Goal: Task Accomplishment & Management: Manage account settings

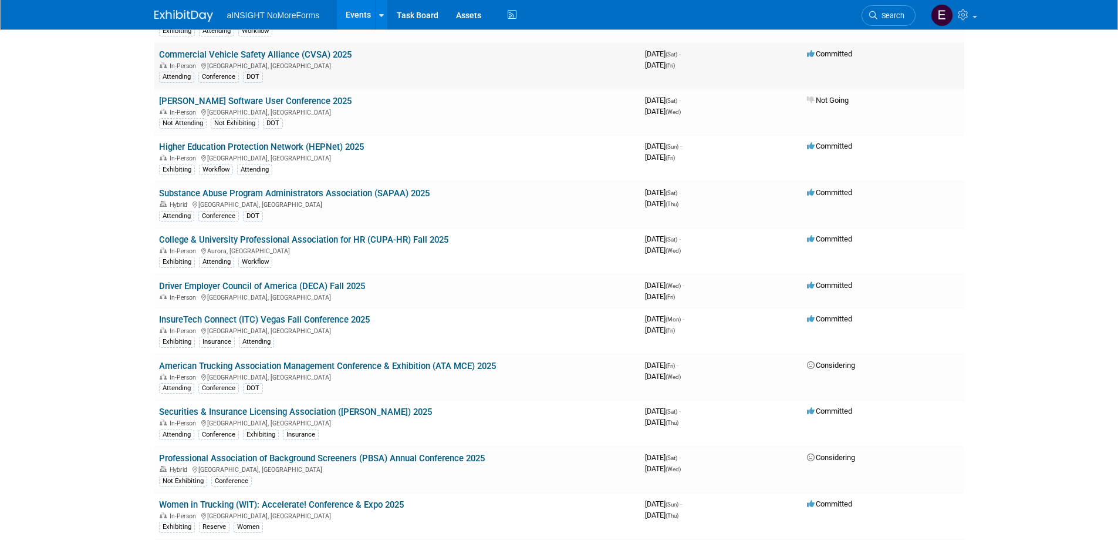
scroll to position [235, 0]
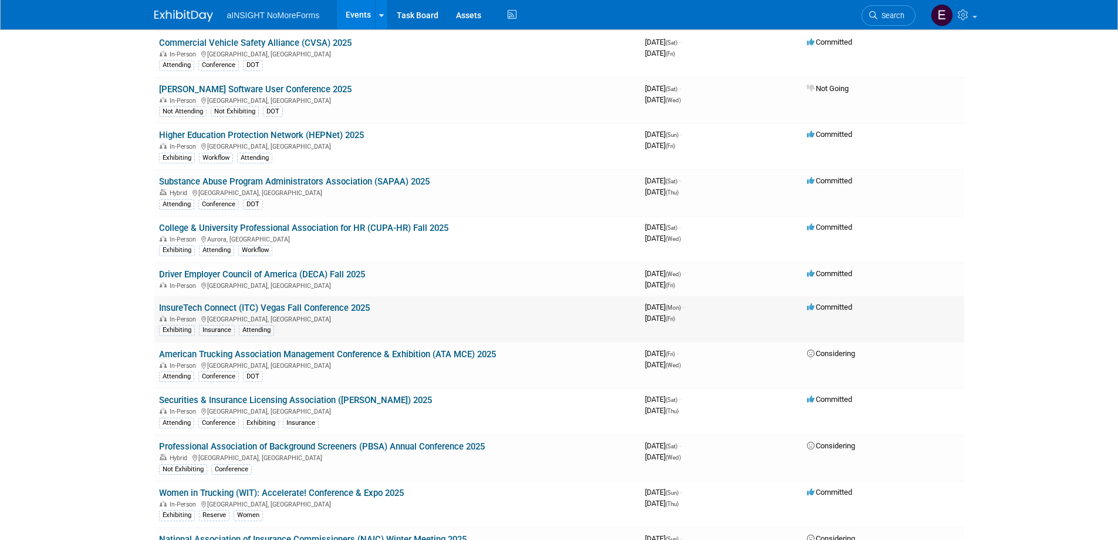
click at [214, 308] on link "InsureTech Connect (ITC) Vegas Fall Conference 2025" at bounding box center [264, 307] width 211 height 11
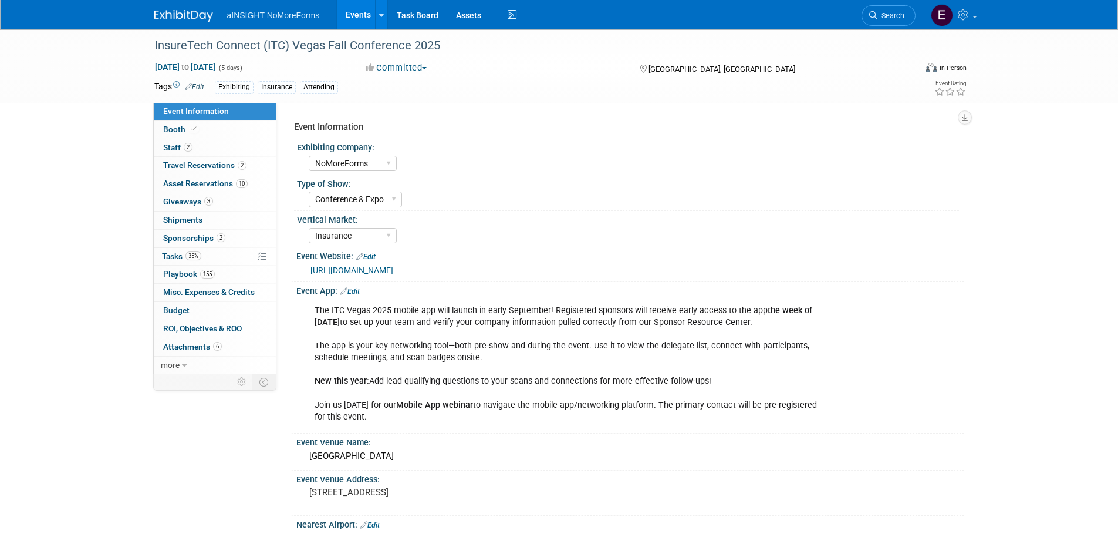
select select "NoMoreForms"
select select "Conference & Expo"
select select "Insurance"
select select "Full Access"
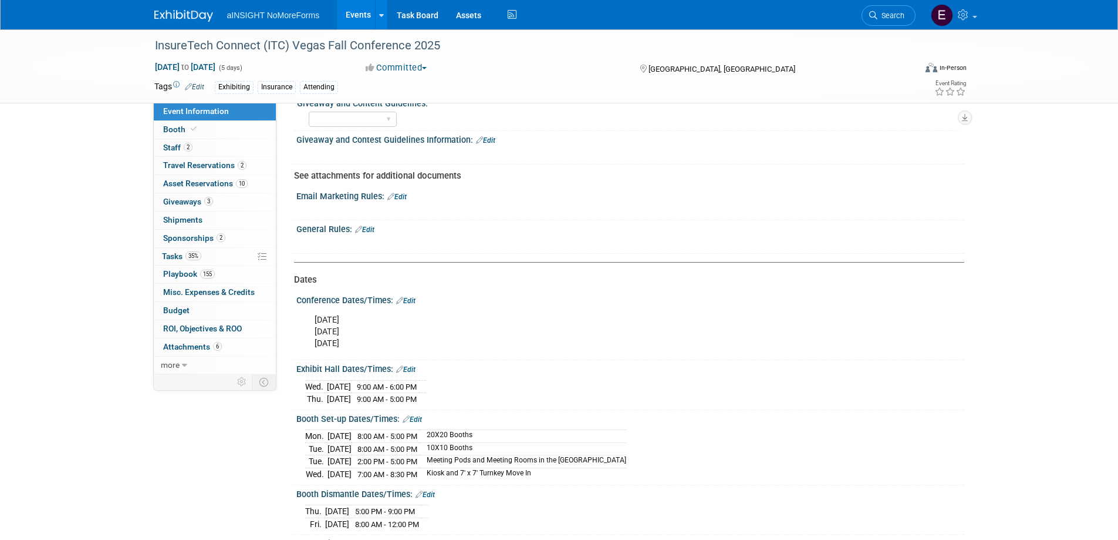
scroll to position [1057, 0]
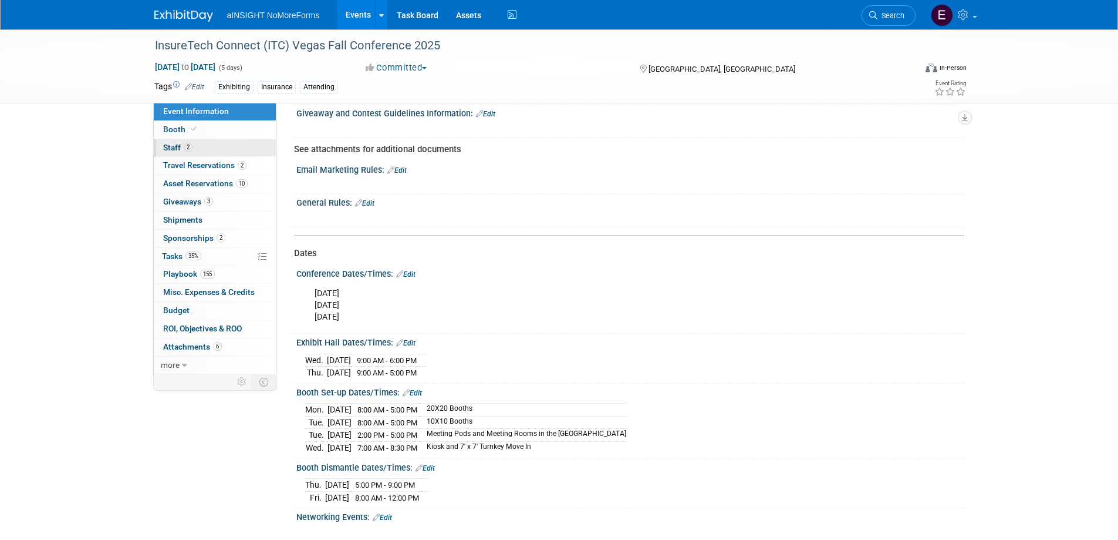
click at [184, 154] on link "2 Staff 2" at bounding box center [215, 148] width 122 height 18
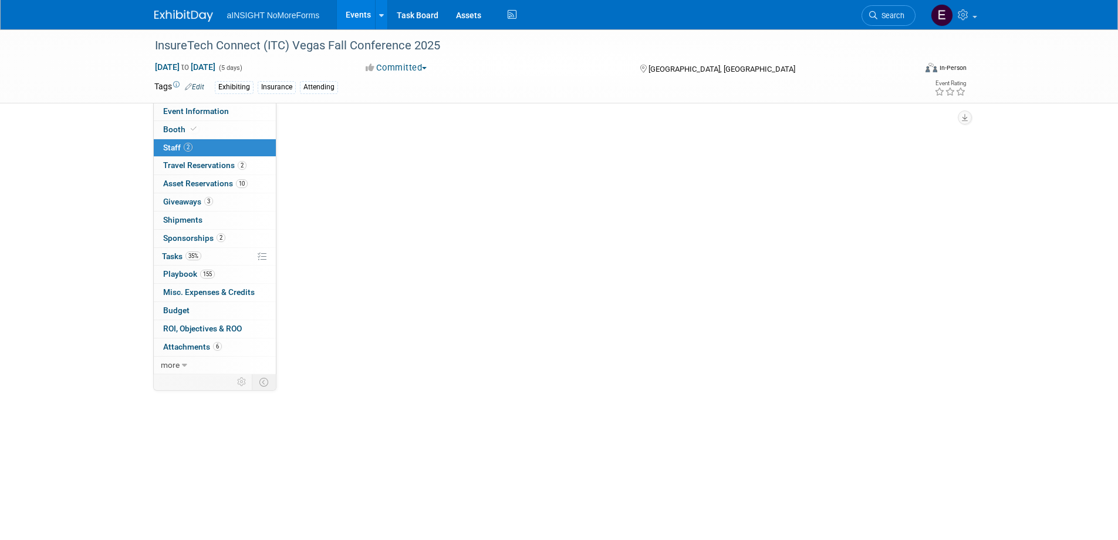
scroll to position [0, 0]
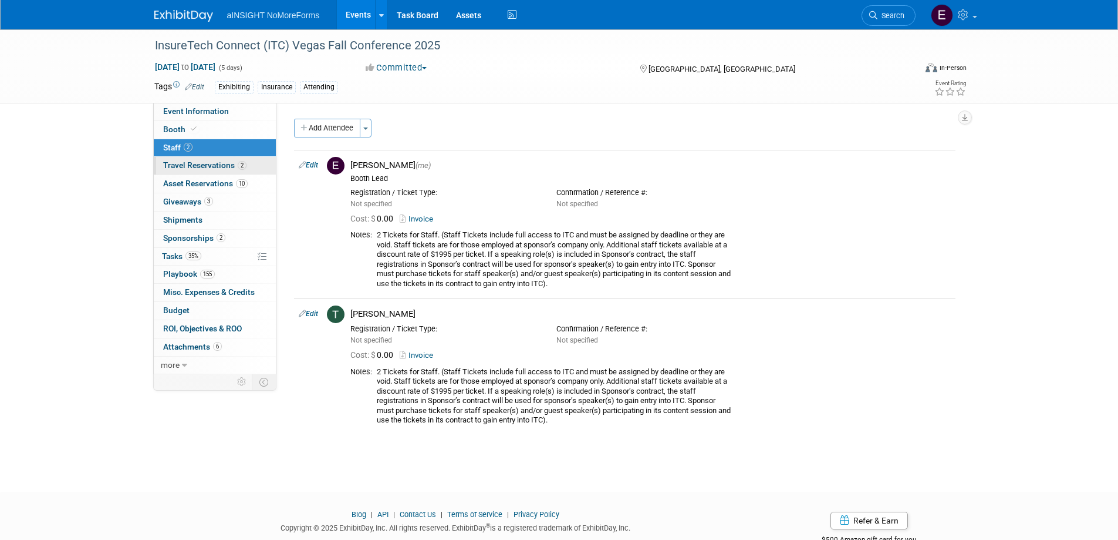
click at [189, 163] on span "Travel Reservations 2" at bounding box center [204, 164] width 83 height 9
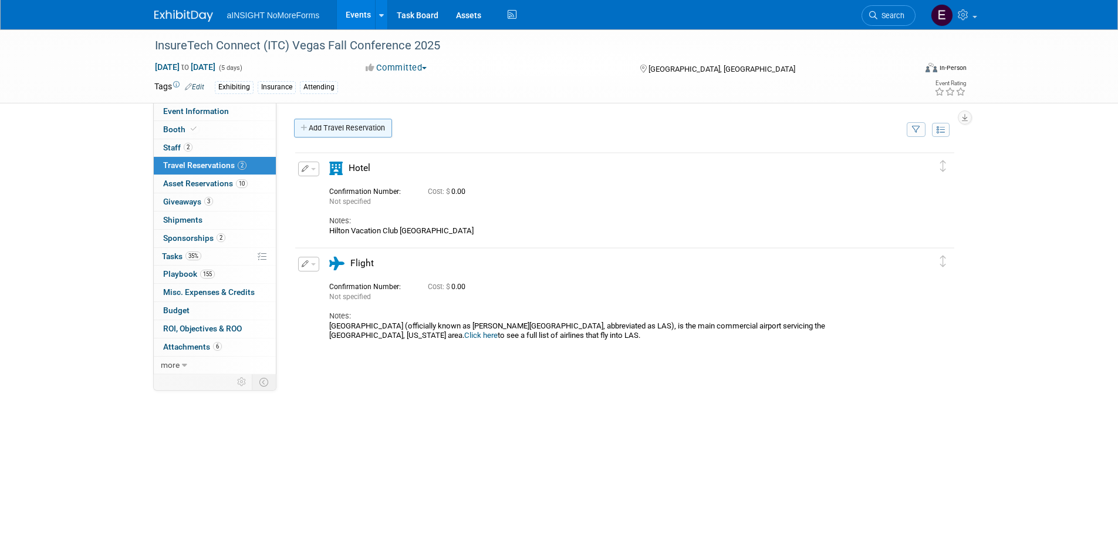
click at [333, 121] on link "Add Travel Reservation" at bounding box center [343, 128] width 98 height 19
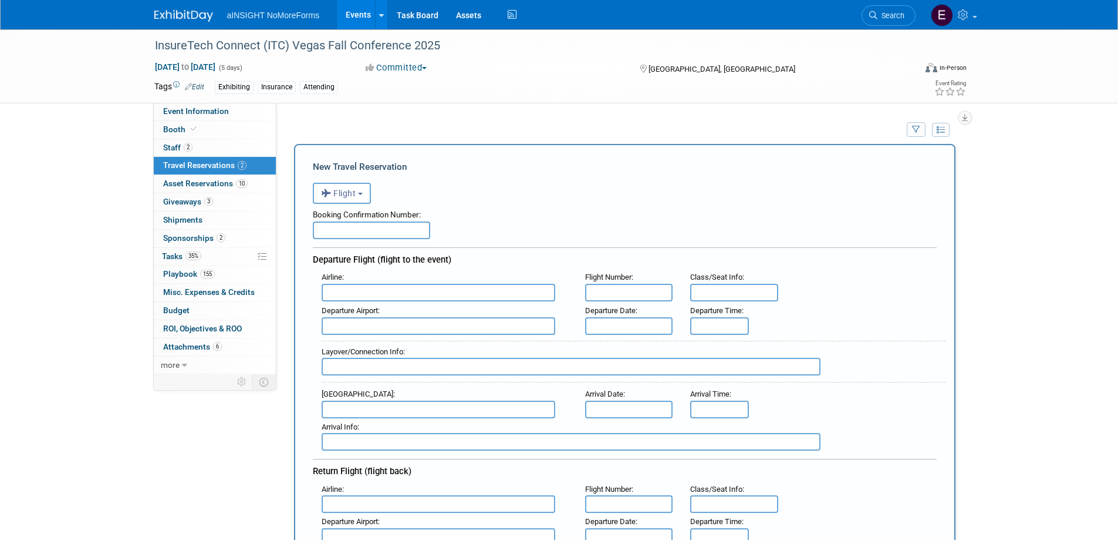
click at [372, 296] on input "text" at bounding box center [439, 293] width 234 height 18
type input "d"
type input "e"
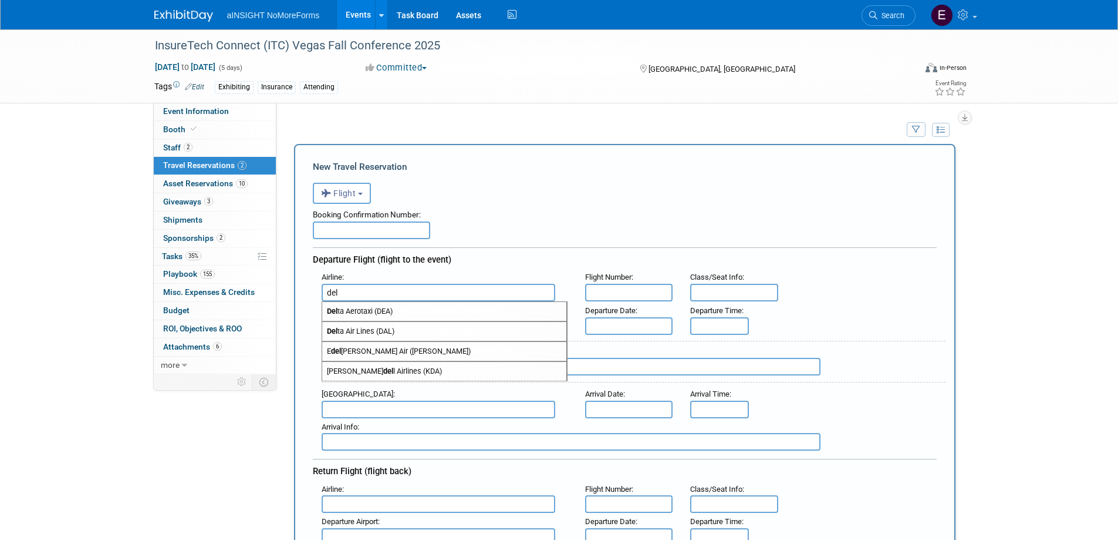
click at [357, 333] on span "Del ta Air Lines (DAL)" at bounding box center [444, 331] width 244 height 19
type input "Delta Air Lines (DAL)"
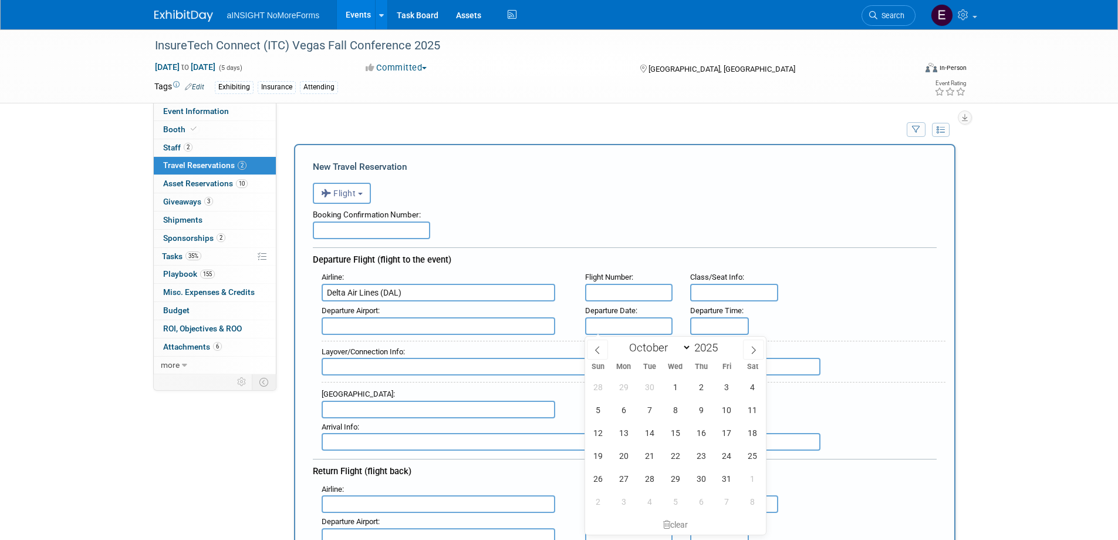
click at [619, 326] on input "text" at bounding box center [629, 326] width 88 height 18
click at [645, 432] on span "14" at bounding box center [649, 432] width 23 height 23
type input "Oct 14, 2025"
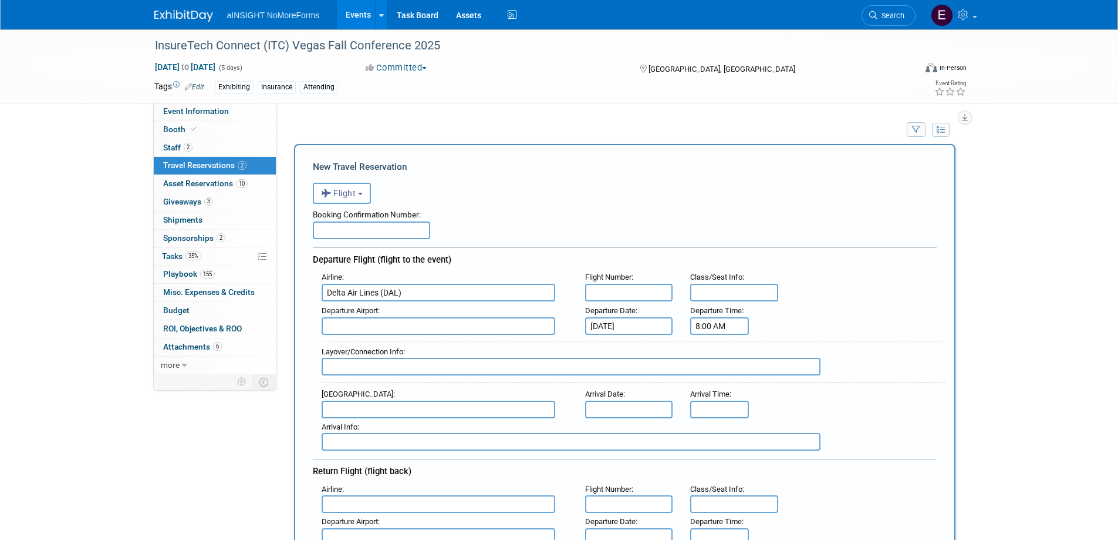
click at [716, 326] on input "8:00 AM" at bounding box center [719, 326] width 59 height 18
click at [716, 413] on span at bounding box center [717, 405] width 21 height 21
click at [716, 361] on span at bounding box center [717, 354] width 21 height 21
click at [717, 360] on span at bounding box center [717, 354] width 21 height 21
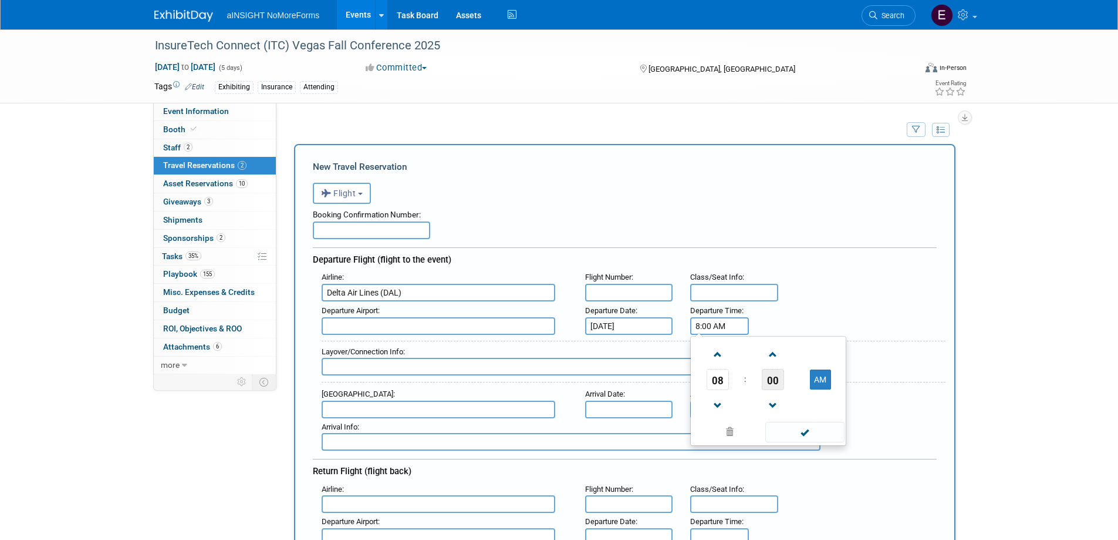
click at [771, 382] on span "00" at bounding box center [773, 379] width 22 height 21
click at [714, 418] on td "40" at bounding box center [712, 418] width 38 height 32
type input "8:40 AM"
click at [806, 434] on span at bounding box center [805, 432] width 79 height 21
click at [352, 367] on input "text" at bounding box center [571, 367] width 499 height 18
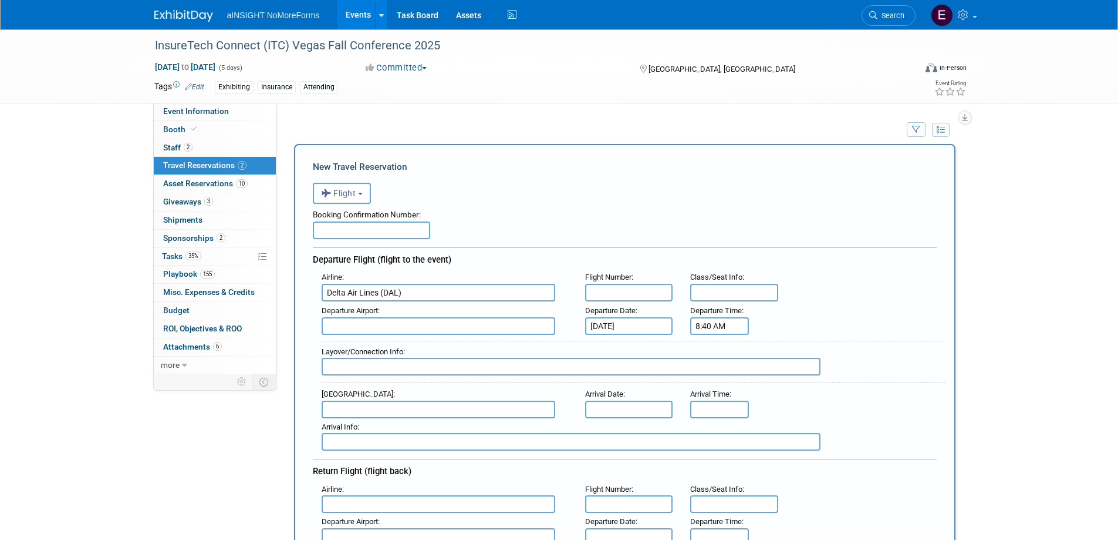
click at [351, 406] on input "text" at bounding box center [439, 409] width 234 height 18
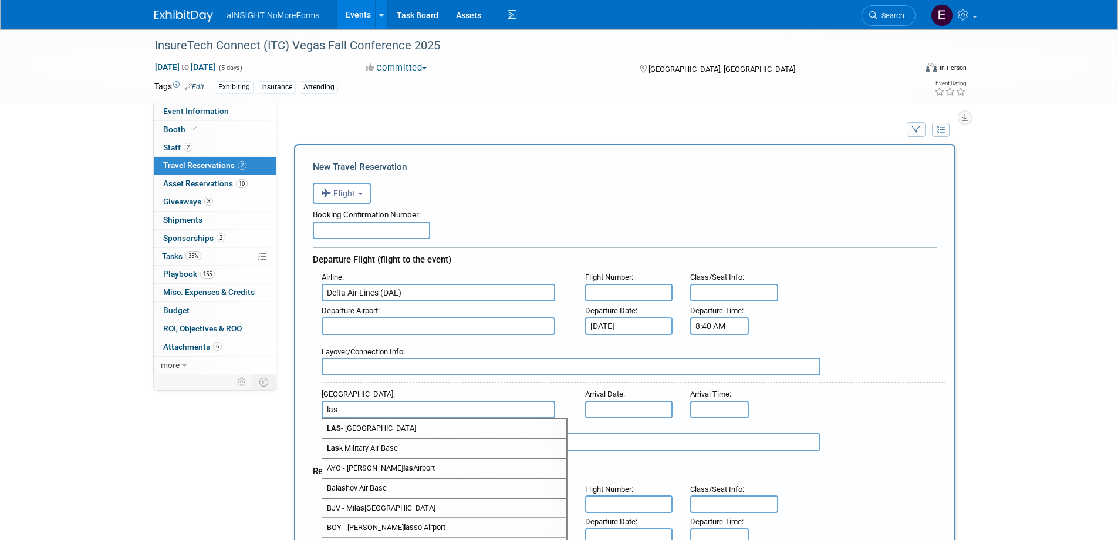
click at [362, 427] on span "LAS - McCarran International Airport" at bounding box center [444, 428] width 244 height 19
type input "LAS - McCarran International Airport"
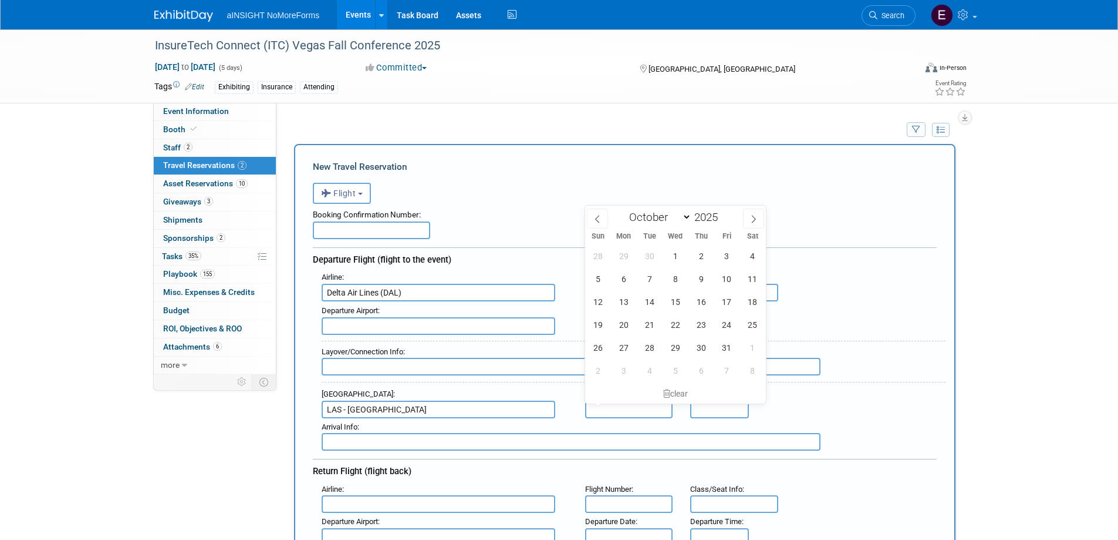
click at [608, 411] on input "text" at bounding box center [629, 409] width 88 height 18
click at [649, 302] on span "14" at bounding box center [649, 301] width 23 height 23
type input "Oct 14, 2025"
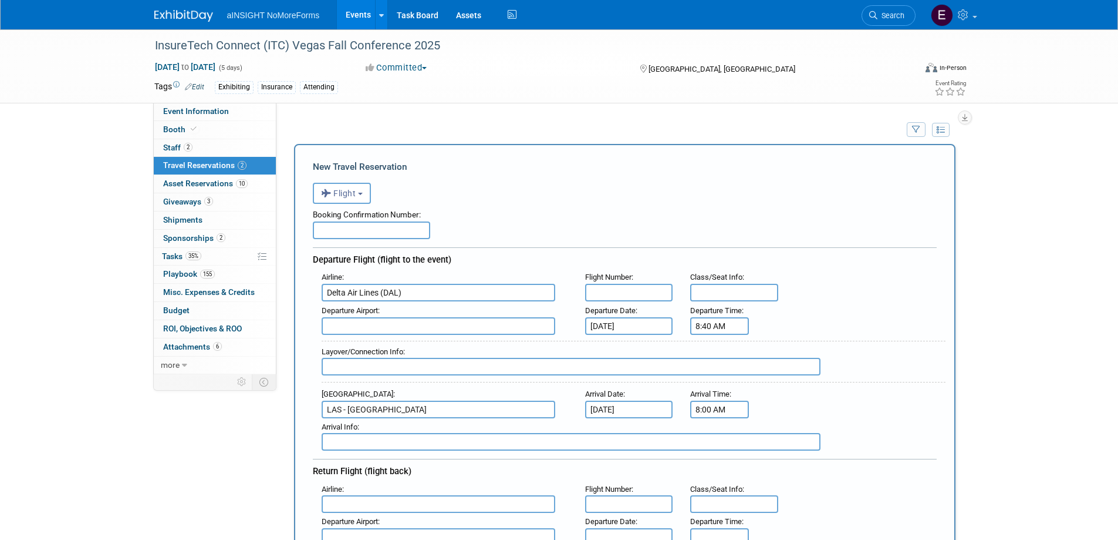
click at [719, 410] on input "8:00 AM" at bounding box center [719, 409] width 59 height 18
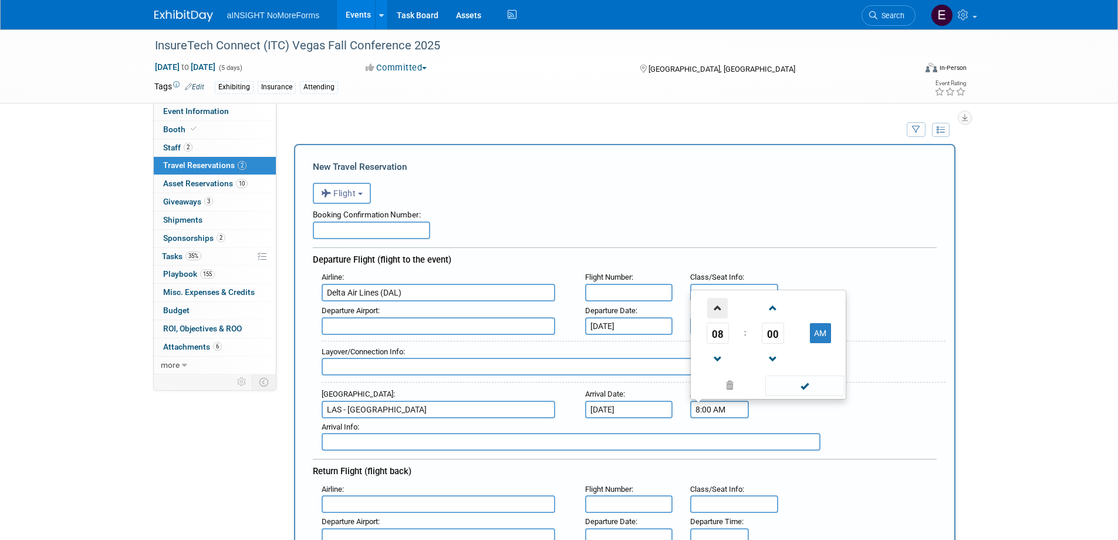
click at [719, 308] on span at bounding box center [717, 308] width 21 height 21
type input "10:00 AM"
click at [802, 390] on span at bounding box center [805, 385] width 79 height 21
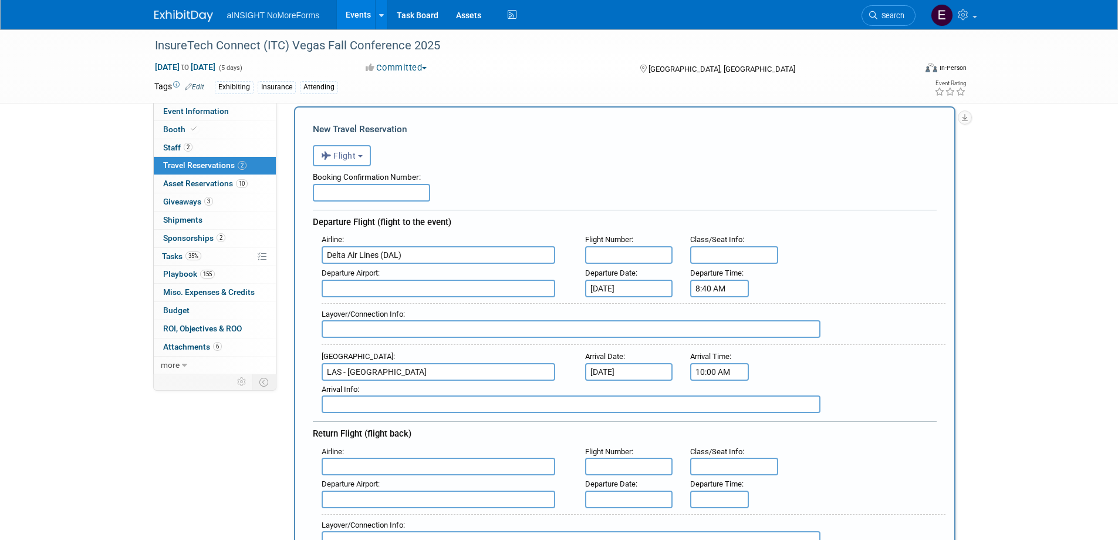
scroll to position [59, 0]
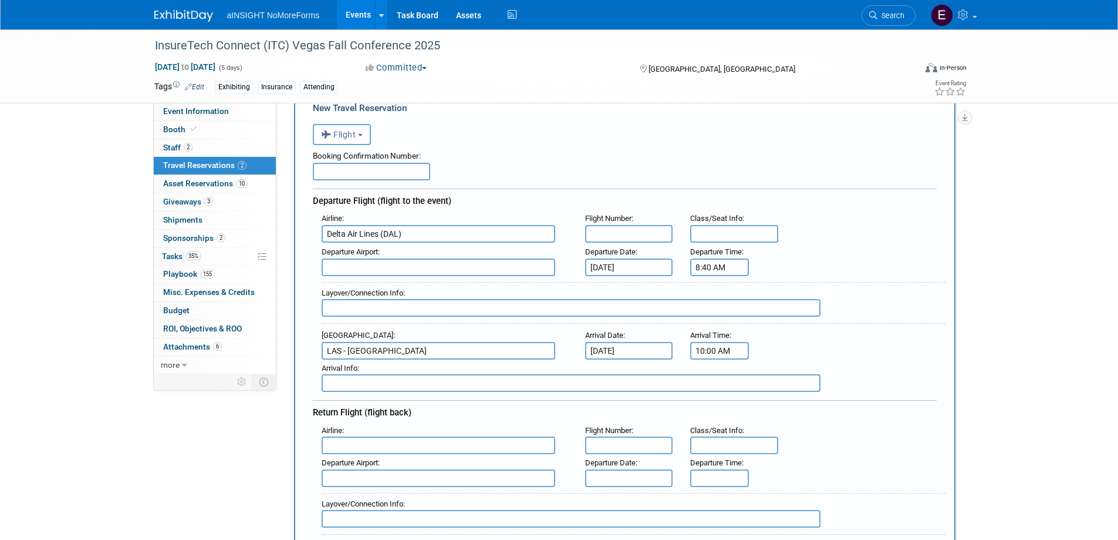
click at [388, 449] on input "text" at bounding box center [439, 445] width 234 height 18
click at [381, 480] on span "Delta Air Lines (DAL)" at bounding box center [444, 483] width 244 height 19
type input "Delta Air Lines (DAL)"
click at [618, 443] on input "text" at bounding box center [629, 445] width 88 height 18
click at [622, 476] on input "text" at bounding box center [629, 478] width 88 height 18
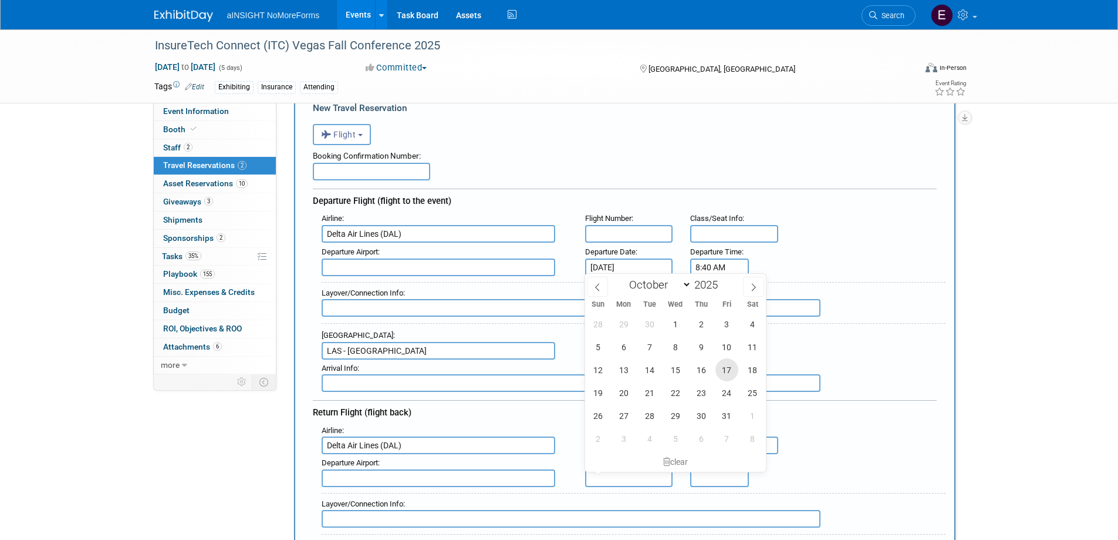
click at [723, 369] on span "17" at bounding box center [727, 369] width 23 height 23
type input "Oct 17, 2025"
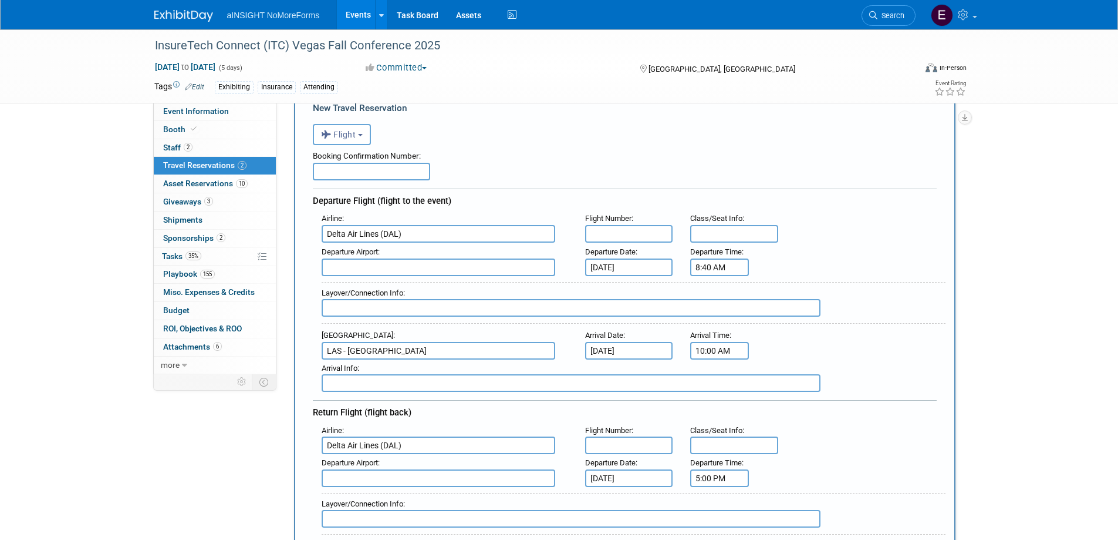
click at [715, 479] on input "5:00 PM" at bounding box center [719, 478] width 59 height 18
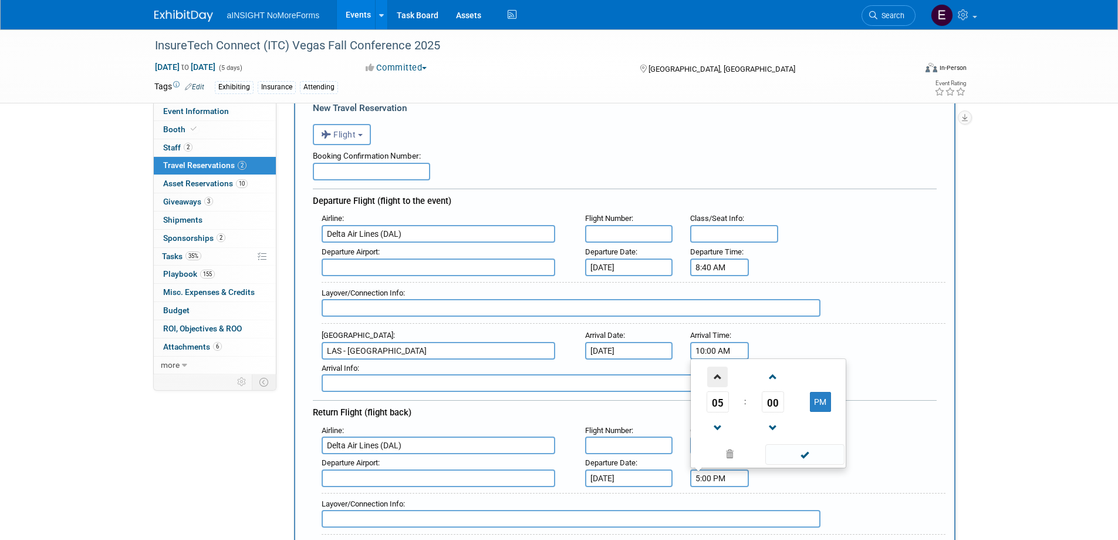
click at [719, 372] on span at bounding box center [717, 376] width 21 height 21
click at [821, 405] on button "PM" at bounding box center [820, 402] width 21 height 20
type input "6:00 AM"
click at [807, 458] on span at bounding box center [805, 454] width 79 height 21
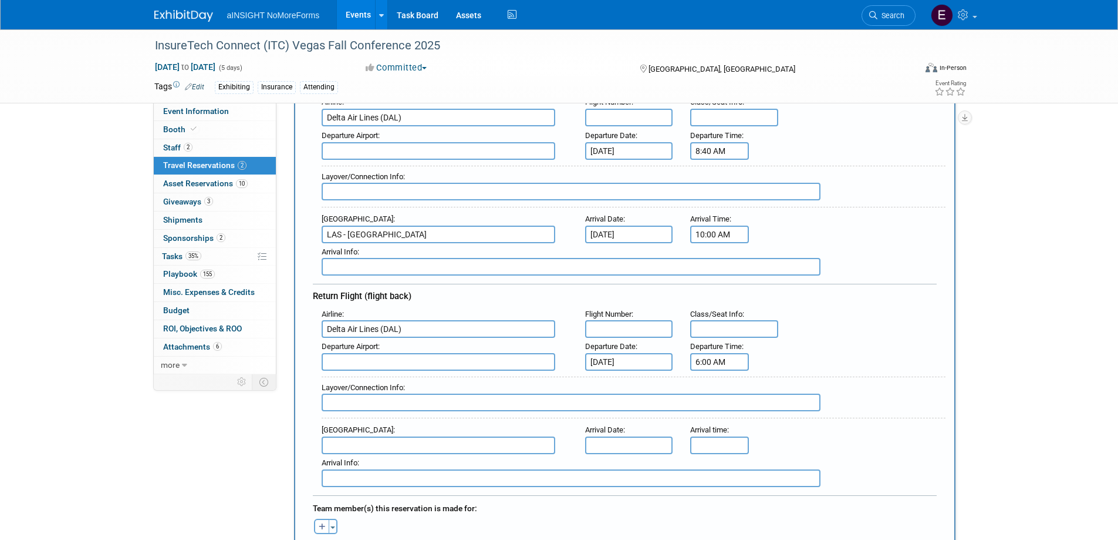
scroll to position [176, 0]
click at [428, 359] on input "text" at bounding box center [439, 361] width 234 height 18
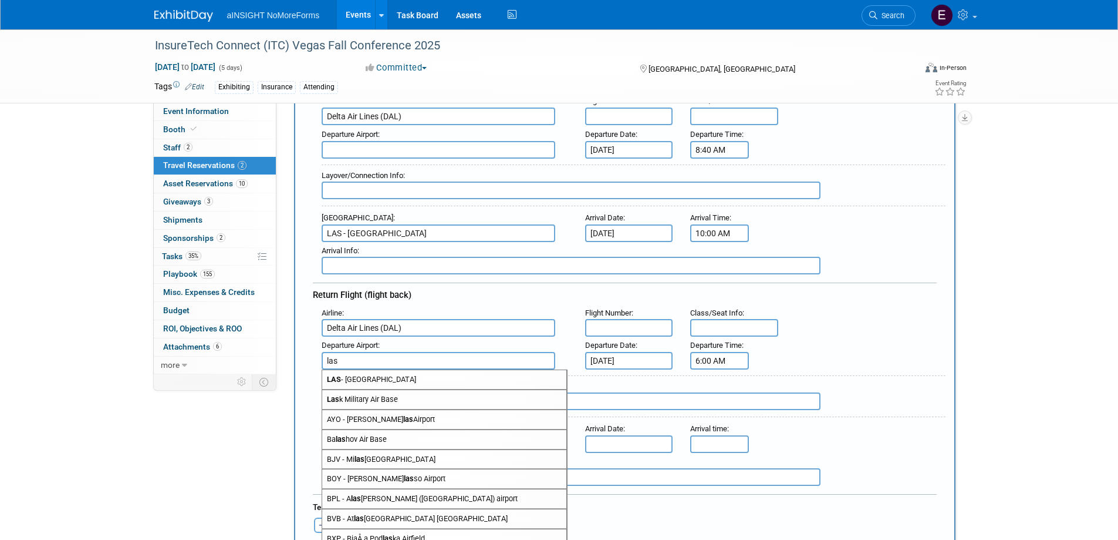
click at [410, 377] on span "LAS - McCarran International Airport" at bounding box center [444, 379] width 244 height 19
type input "LAS - McCarran International Airport"
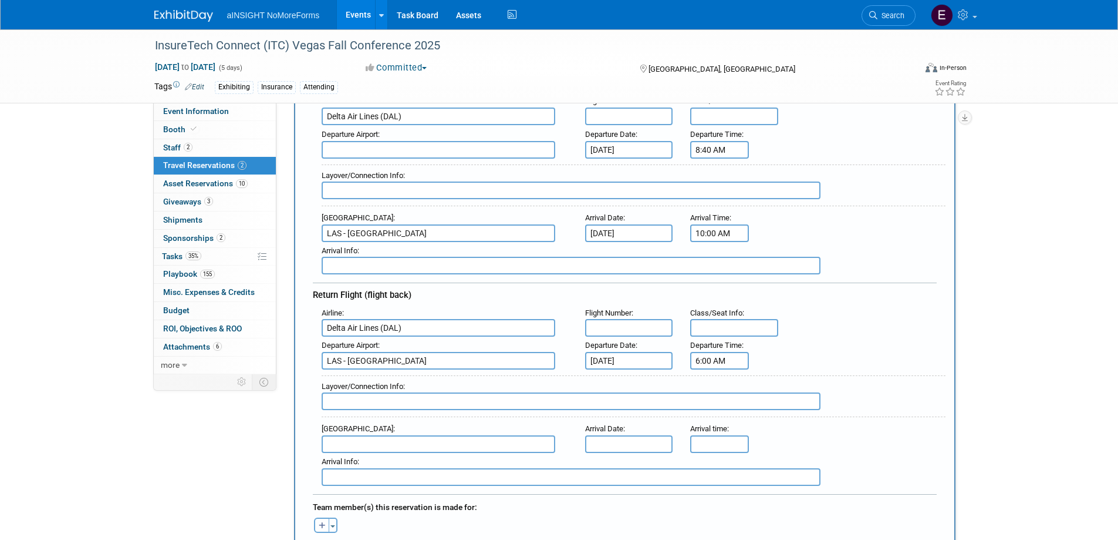
click at [320, 524] on icon "button" at bounding box center [322, 526] width 7 height 8
select select
click at [345, 523] on span "-- Select --" at bounding box center [341, 527] width 52 height 9
click at [329, 526] on button "Toggle Dropdown" at bounding box center [333, 524] width 9 height 15
click at [319, 525] on icon "button" at bounding box center [322, 526] width 7 height 8
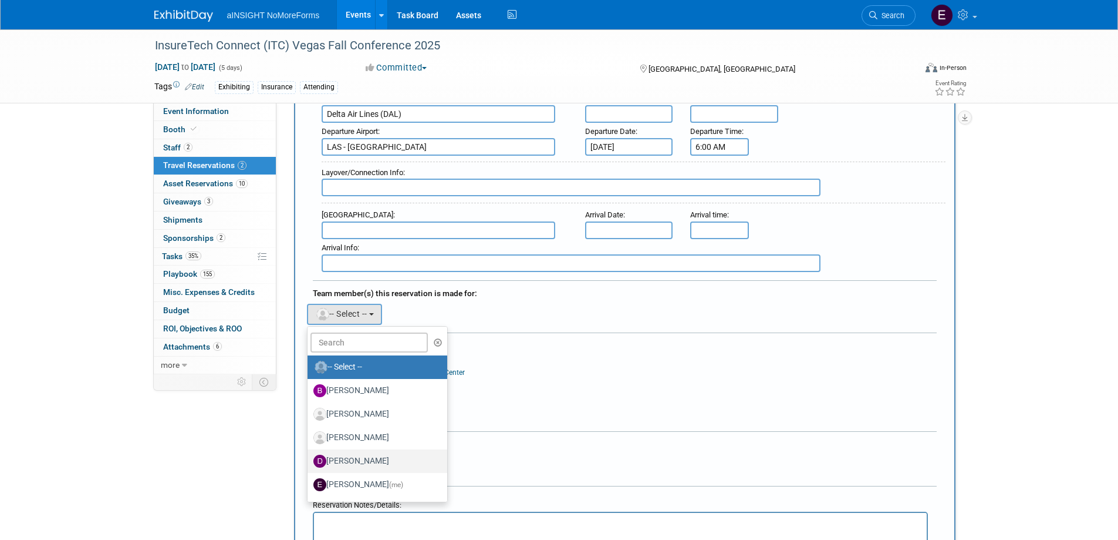
scroll to position [411, 0]
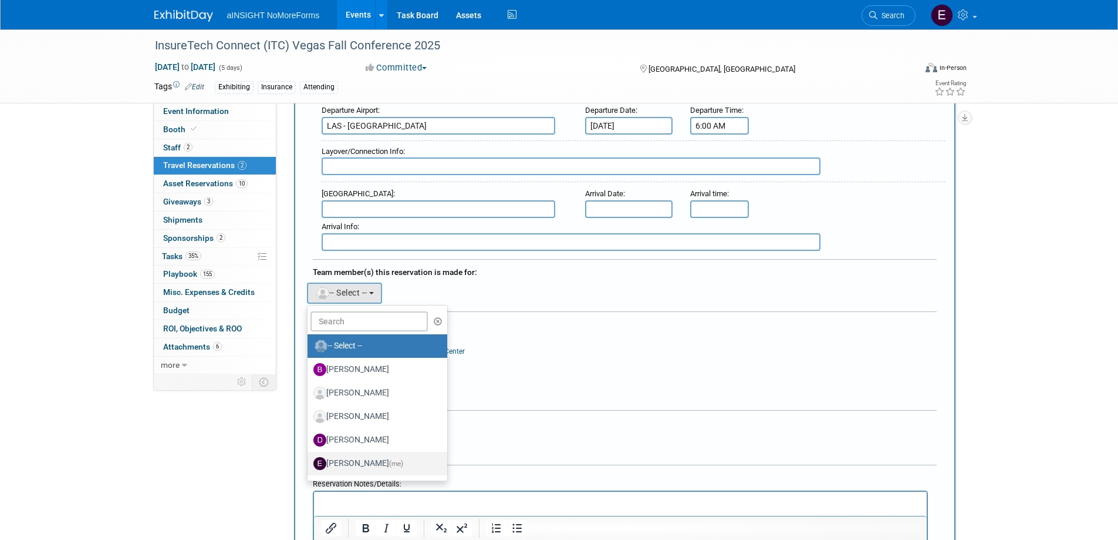
click at [350, 460] on label "Eric Guimond (me)" at bounding box center [375, 463] width 123 height 19
click at [309, 460] on input "Eric Guimond (me)" at bounding box center [306, 462] width 8 height 8
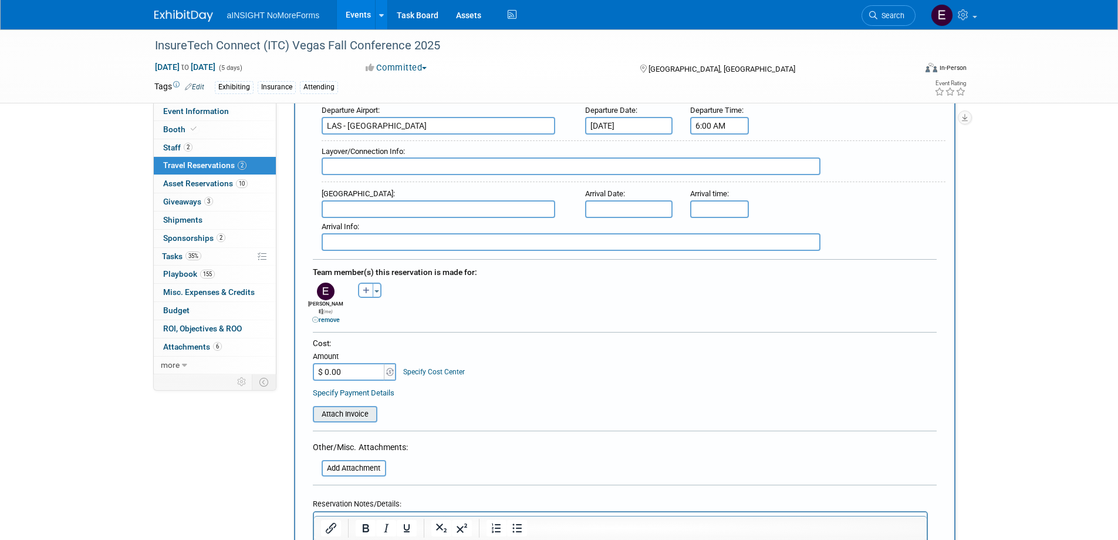
click at [352, 407] on input "file" at bounding box center [307, 414] width 140 height 14
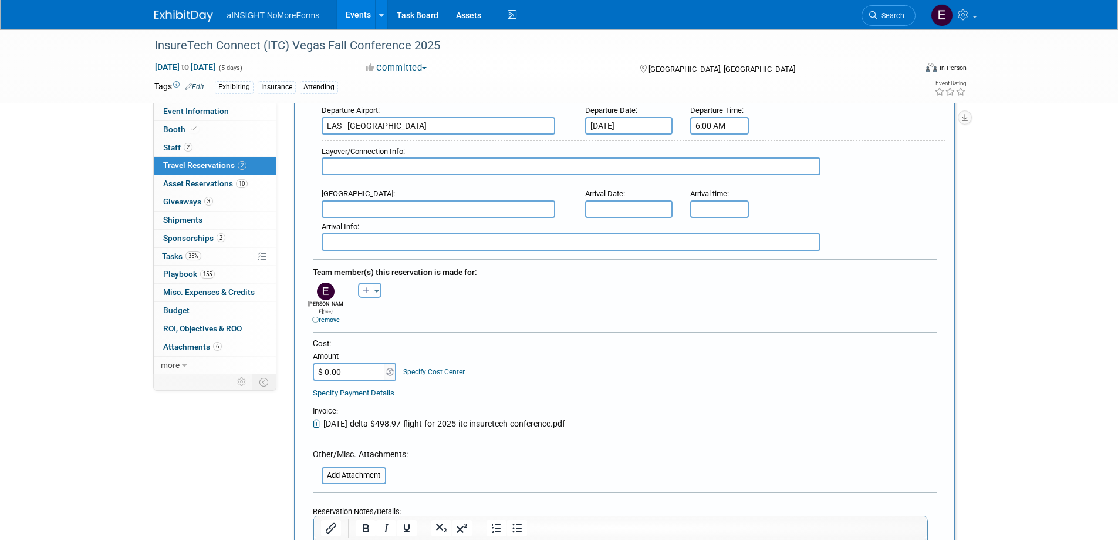
click at [345, 363] on input "$ 0.00" at bounding box center [349, 372] width 73 height 18
type input "$ 498.97"
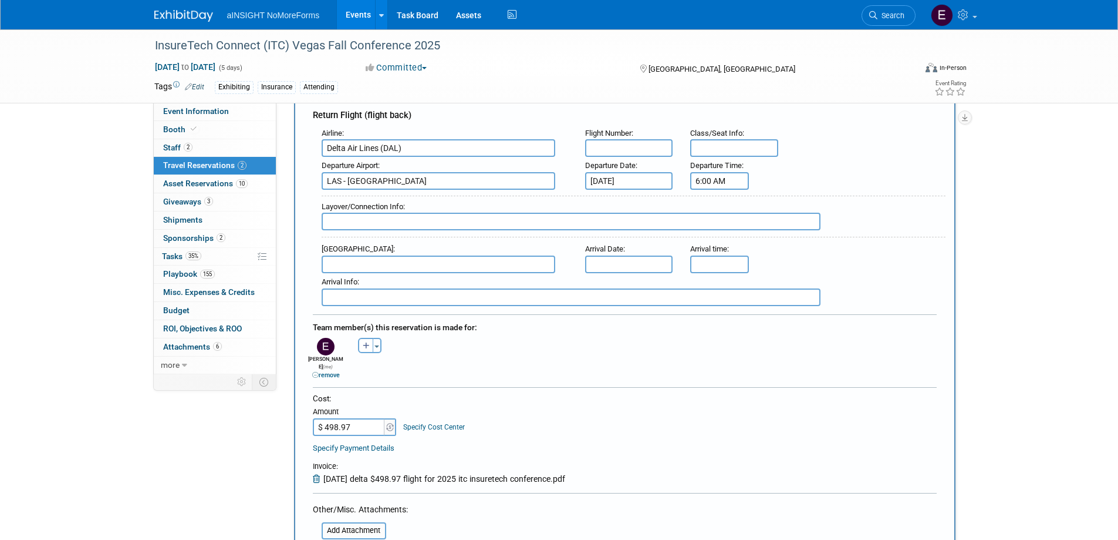
scroll to position [587, 0]
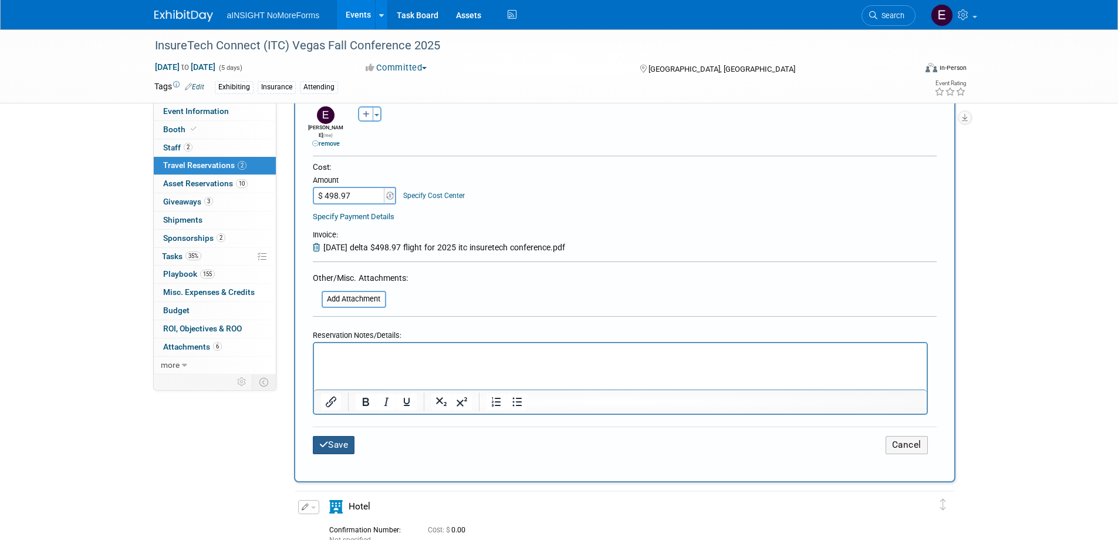
click at [343, 436] on button "Save" at bounding box center [334, 445] width 42 height 18
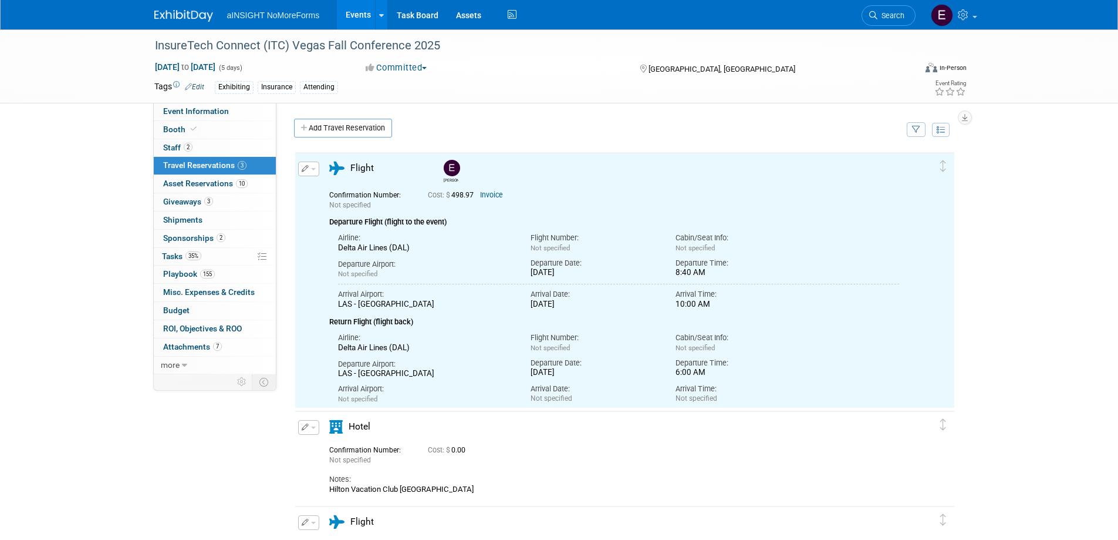
scroll to position [0, 0]
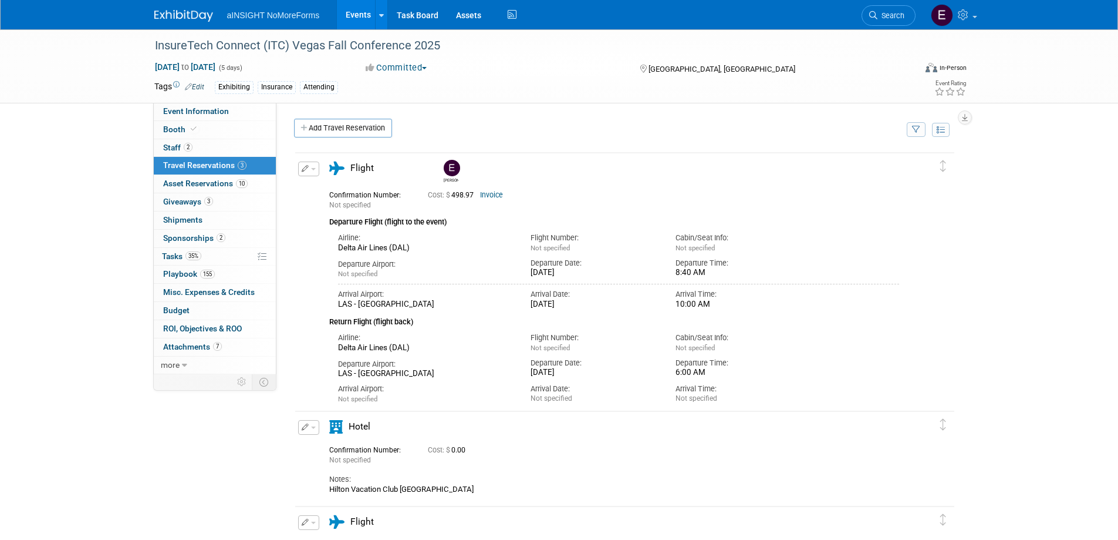
click at [193, 163] on span "Travel Reservations 3" at bounding box center [204, 164] width 83 height 9
click at [176, 114] on span "Event Information" at bounding box center [196, 110] width 66 height 9
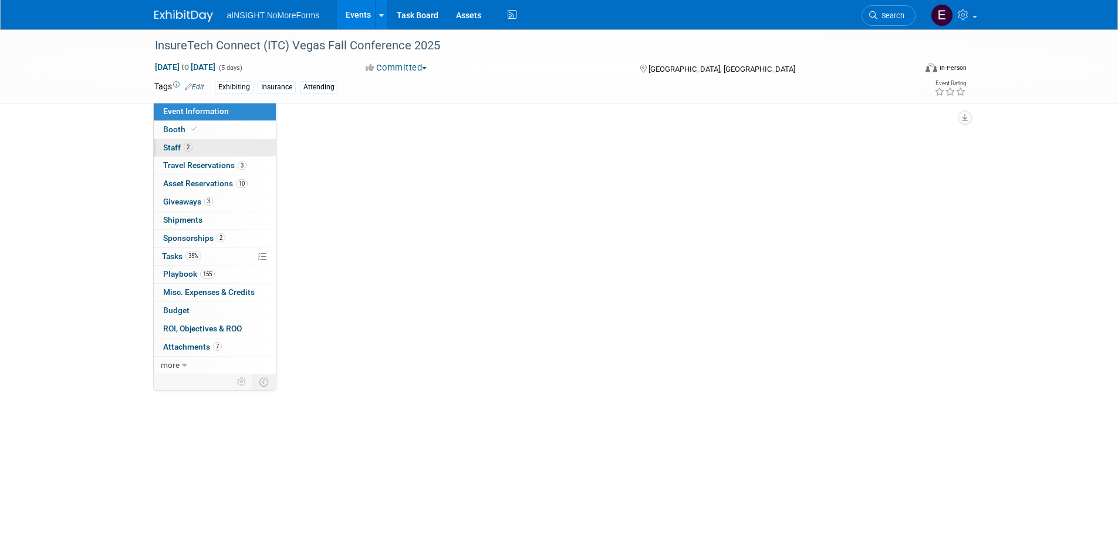
select select "NoMoreForms"
select select "Conference & Expo"
select select "Insurance"
select select "Full Access"
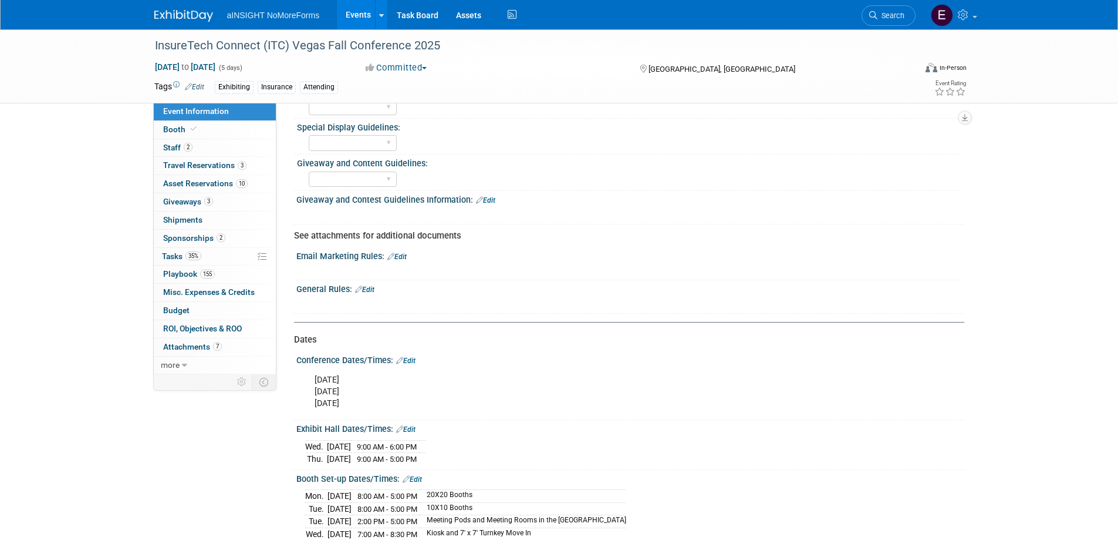
scroll to position [1057, 0]
